Goal: Use online tool/utility: Utilize a website feature to perform a specific function

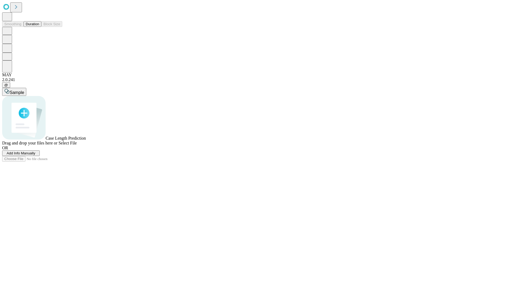
click at [35, 155] on span "Add Info Manually" at bounding box center [21, 153] width 29 height 4
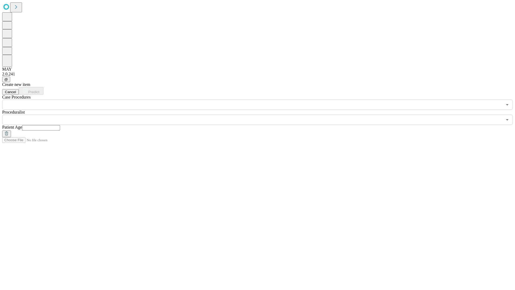
click at [60, 125] on input "text" at bounding box center [41, 127] width 38 height 5
type input "**"
click at [261, 115] on input "text" at bounding box center [252, 120] width 500 height 10
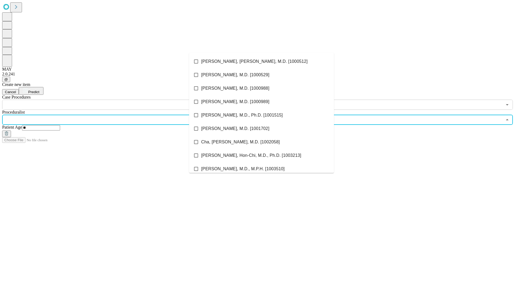
click at [262, 61] on li "[PERSON_NAME], [PERSON_NAME], M.D. [1000512]" at bounding box center [261, 61] width 145 height 13
click at [113, 100] on input "text" at bounding box center [252, 105] width 500 height 10
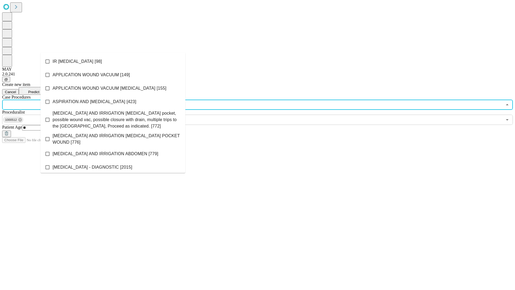
click at [113, 61] on li "IR [MEDICAL_DATA] [98]" at bounding box center [113, 61] width 145 height 13
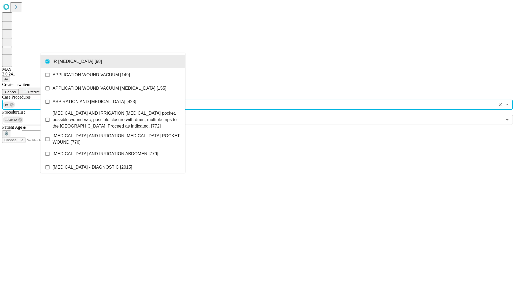
click at [39, 90] on span "Predict" at bounding box center [33, 92] width 11 height 4
